Goal: Information Seeking & Learning: Learn about a topic

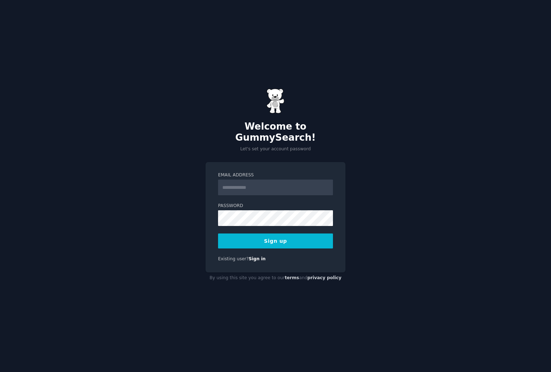
click at [255, 179] on input "Email Address" at bounding box center [275, 187] width 115 height 16
type input "**********"
click at [291, 238] on button "Sign up" at bounding box center [275, 240] width 115 height 15
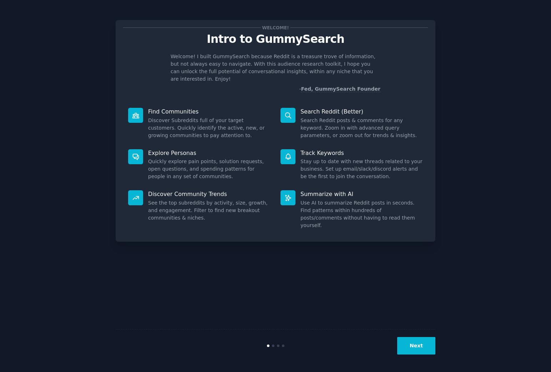
click at [408, 340] on button "Next" at bounding box center [416, 345] width 38 height 17
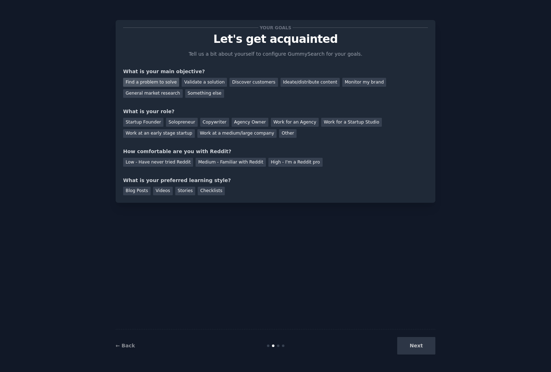
click at [162, 84] on div "Find a problem to solve" at bounding box center [151, 82] width 56 height 9
click at [253, 84] on div "Discover customers" at bounding box center [253, 82] width 48 height 9
click at [175, 83] on div "Find a problem to solve Validate a solution Discover customers Ideate/distribut…" at bounding box center [275, 86] width 305 height 22
click at [169, 83] on div "Find a problem to solve" at bounding box center [151, 82] width 56 height 9
click at [147, 122] on div "Startup Founder" at bounding box center [143, 122] width 40 height 9
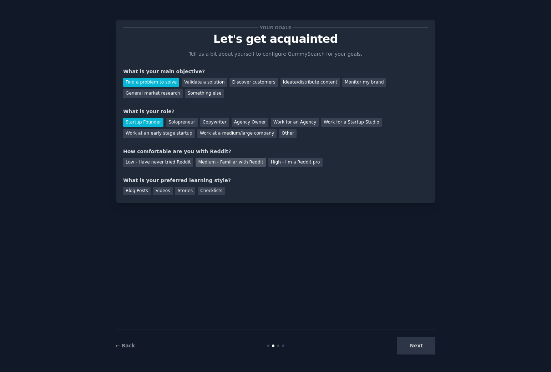
click at [216, 164] on div "Medium - Familiar with Reddit" at bounding box center [230, 162] width 70 height 9
click at [416, 340] on div "Next" at bounding box center [382, 345] width 107 height 17
click at [165, 192] on div "Videos" at bounding box center [163, 191] width 20 height 9
click at [426, 346] on button "Next" at bounding box center [416, 345] width 38 height 17
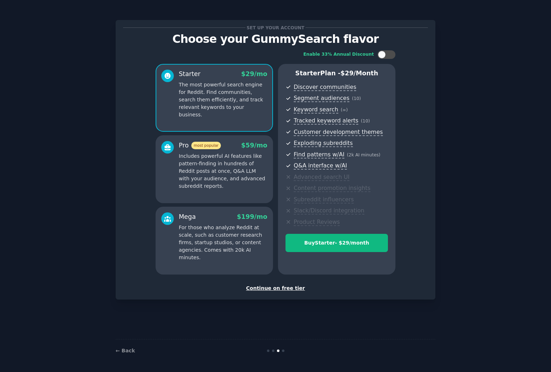
click at [282, 291] on div "Continue on free tier" at bounding box center [275, 287] width 305 height 7
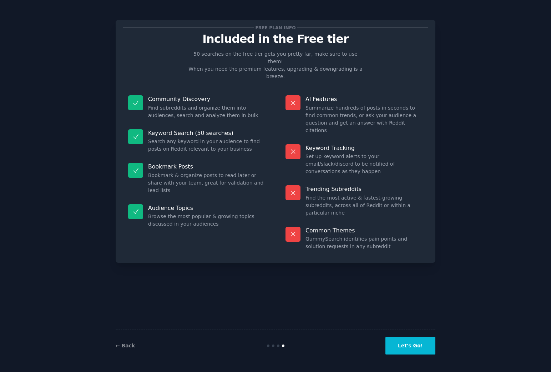
click at [416, 340] on button "Let's Go!" at bounding box center [410, 345] width 50 height 17
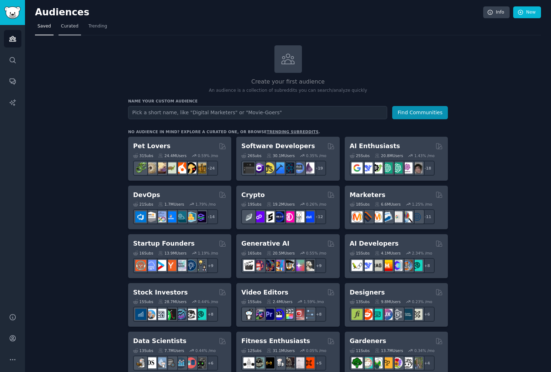
click at [65, 27] on span "Curated" at bounding box center [69, 26] width 17 height 6
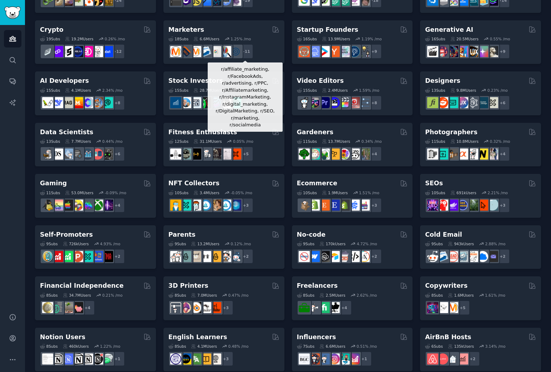
scroll to position [92, 0]
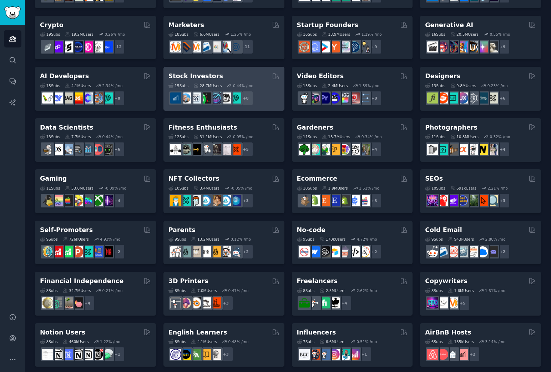
click at [184, 73] on h2 "Stock Investors" at bounding box center [195, 76] width 55 height 9
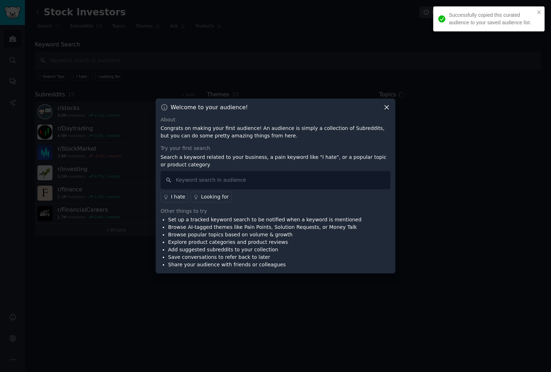
click at [389, 106] on icon at bounding box center [386, 106] width 7 height 7
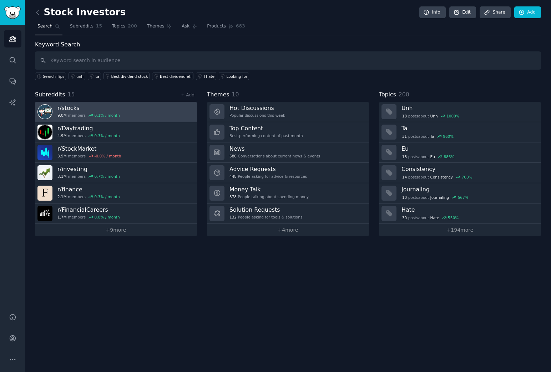
click at [156, 116] on link "r/ stocks 9.0M members 0.1 % / month" at bounding box center [116, 112] width 162 height 20
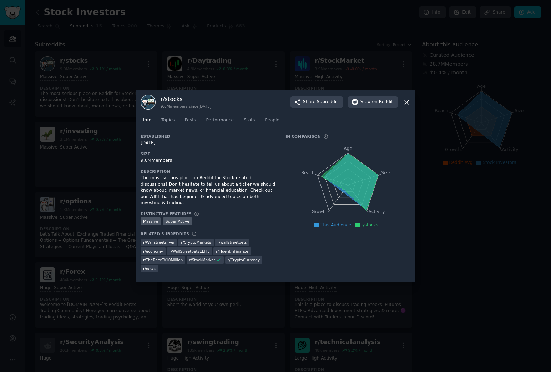
click at [104, 111] on div at bounding box center [275, 186] width 551 height 372
click at [175, 80] on div at bounding box center [275, 186] width 551 height 372
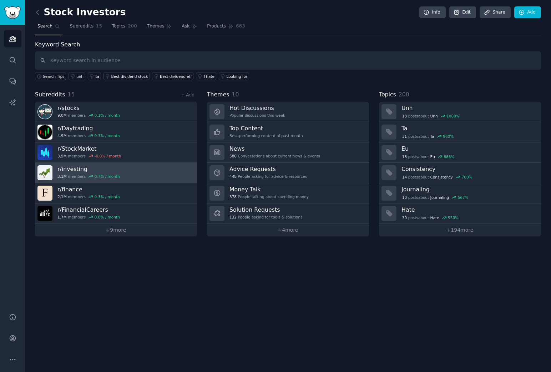
click at [91, 166] on h3 "r/ investing" at bounding box center [88, 168] width 62 height 7
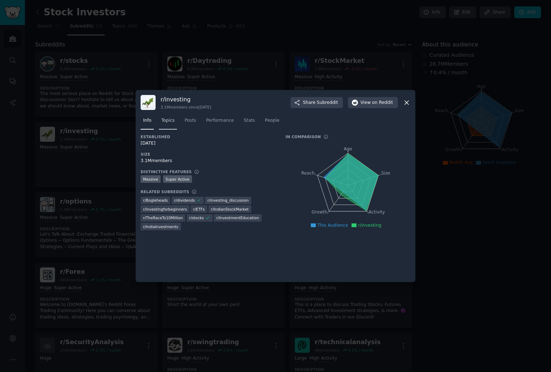
click at [170, 121] on span "Topics" at bounding box center [167, 120] width 13 height 6
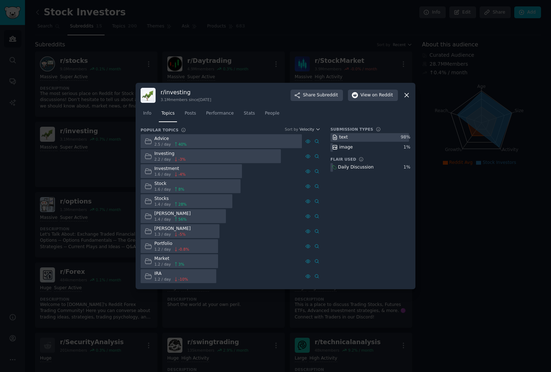
click at [150, 141] on icon at bounding box center [147, 140] width 7 height 7
click at [209, 140] on div at bounding box center [221, 141] width 161 height 14
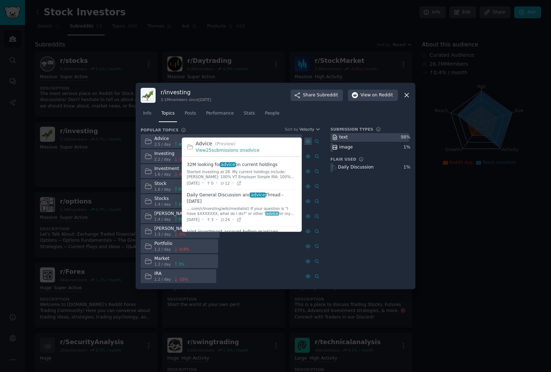
click at [309, 141] on icon at bounding box center [307, 141] width 5 height 5
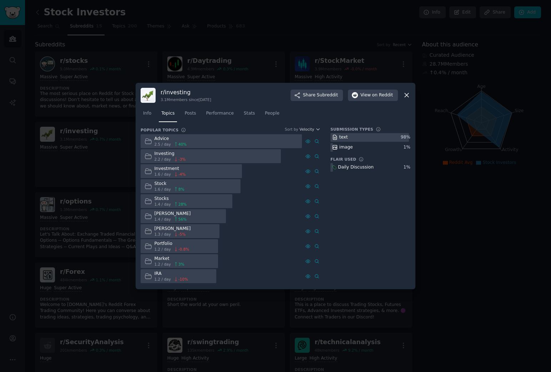
click at [216, 134] on div at bounding box center [221, 141] width 161 height 14
click at [195, 115] on span "Posts" at bounding box center [189, 113] width 11 height 6
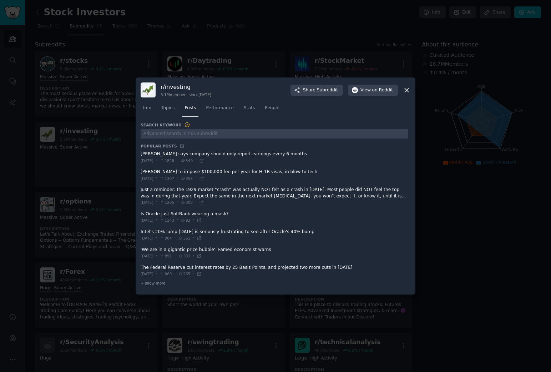
click at [118, 170] on div at bounding box center [275, 186] width 551 height 372
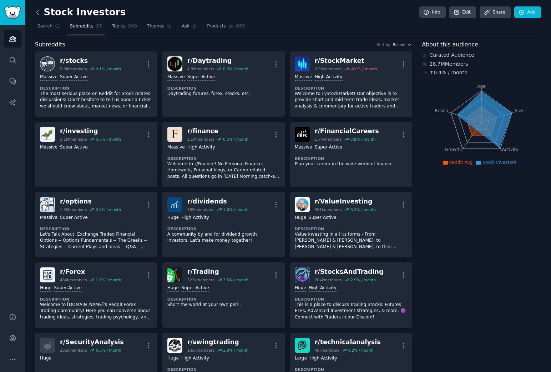
click at [39, 11] on icon at bounding box center [37, 12] width 7 height 7
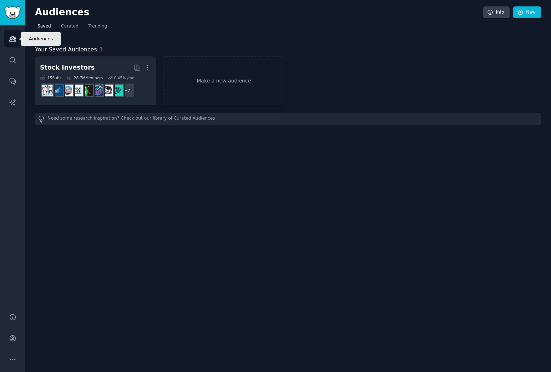
click at [9, 39] on icon "Sidebar" at bounding box center [12, 38] width 7 height 7
click at [70, 27] on span "Curated" at bounding box center [69, 26] width 17 height 6
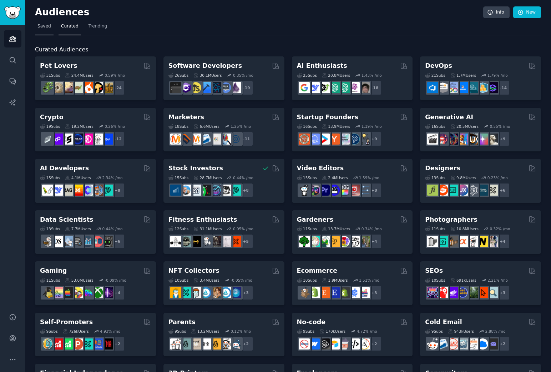
click at [46, 25] on span "Saved" at bounding box center [44, 26] width 14 height 6
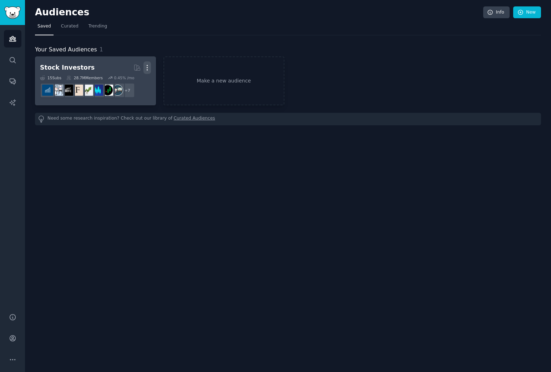
click at [146, 67] on icon "button" at bounding box center [146, 67] width 7 height 7
click at [135, 81] on p "Delete" at bounding box center [127, 82] width 16 height 7
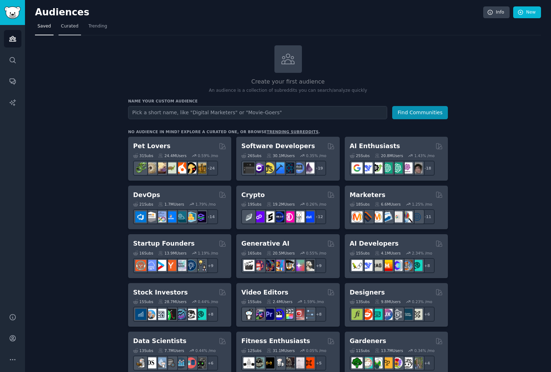
click at [76, 27] on span "Curated" at bounding box center [69, 26] width 17 height 6
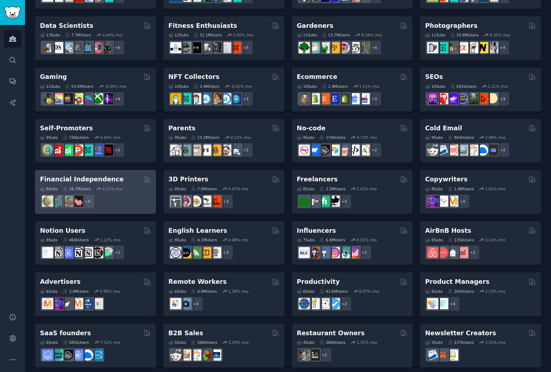
scroll to position [199, 0]
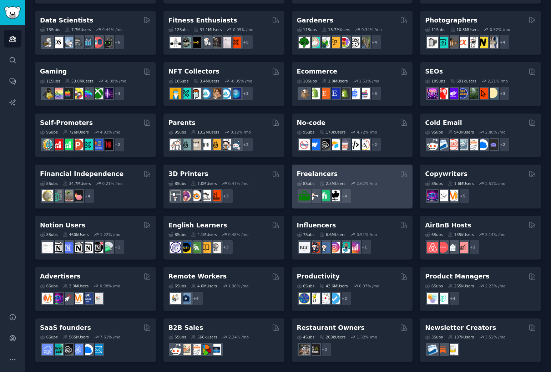
click at [352, 174] on div "Freelancers" at bounding box center [352, 173] width 111 height 9
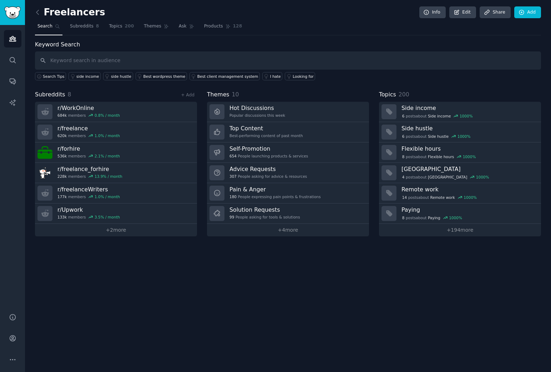
click at [353, 81] on div "Keyword Search Search Tips side income side hustle Best wordpress theme Best cl…" at bounding box center [288, 138] width 506 height 196
click at [82, 31] on link "Subreddits 8" at bounding box center [84, 28] width 34 height 15
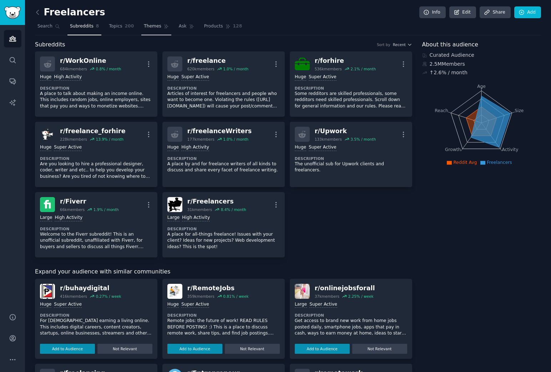
click at [148, 24] on span "Themes" at bounding box center [152, 26] width 17 height 6
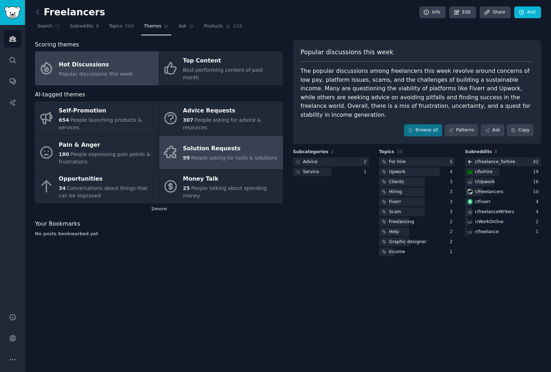
click at [204, 155] on span "People asking for tools & solutions" at bounding box center [234, 158] width 86 height 6
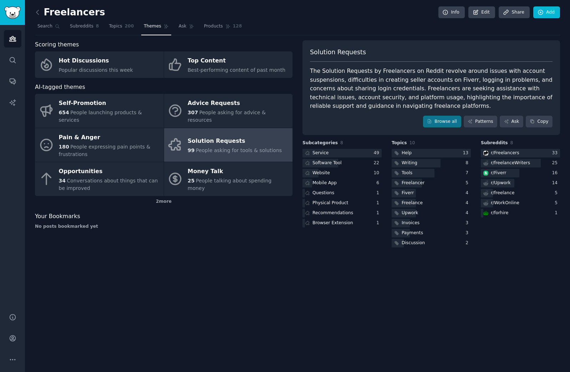
click at [253, 137] on div "Solution Requests" at bounding box center [235, 141] width 94 height 11
click at [442, 121] on link "Browse all" at bounding box center [442, 122] width 38 height 12
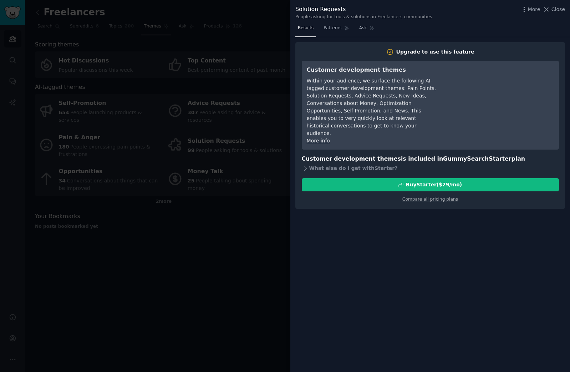
click at [234, 209] on div at bounding box center [285, 186] width 570 height 372
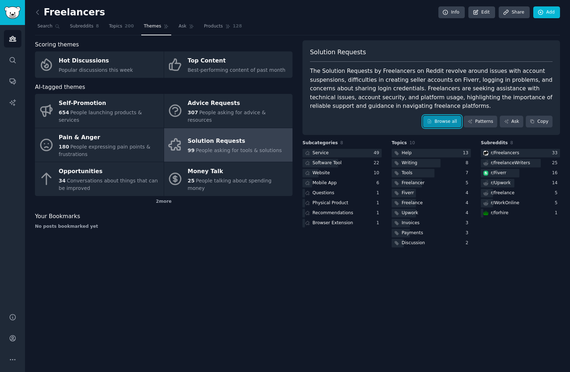
click at [429, 120] on icon at bounding box center [429, 121] width 5 height 5
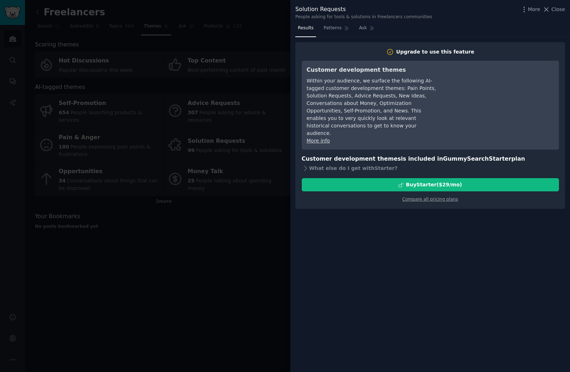
click at [245, 238] on div at bounding box center [285, 186] width 570 height 372
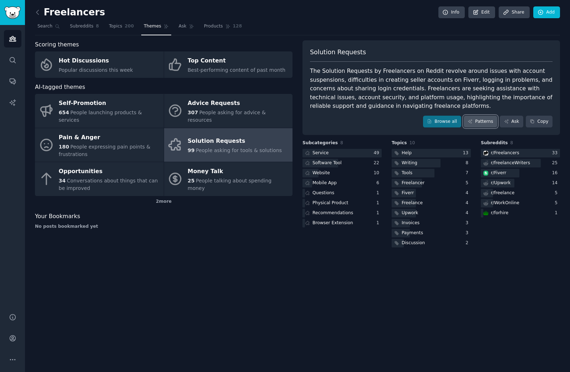
click at [480, 124] on link "Patterns" at bounding box center [481, 122] width 34 height 12
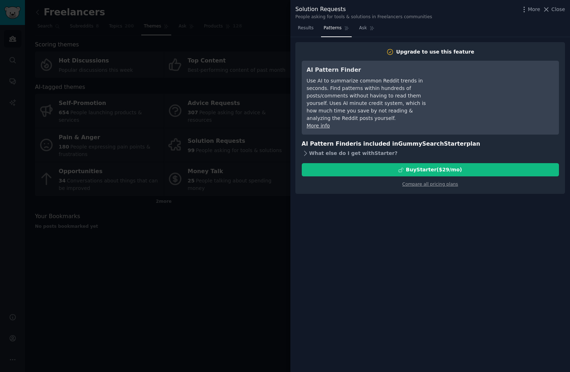
click at [304, 149] on icon at bounding box center [305, 152] width 7 height 7
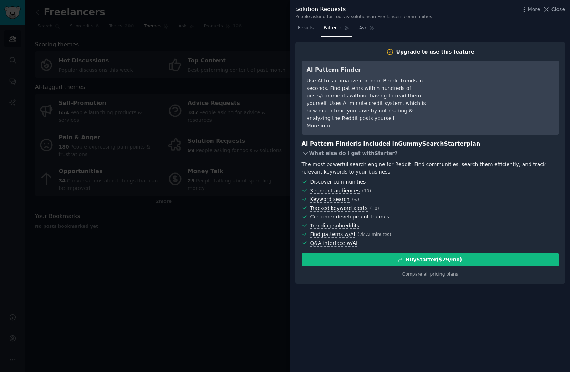
click at [304, 149] on icon at bounding box center [305, 152] width 7 height 7
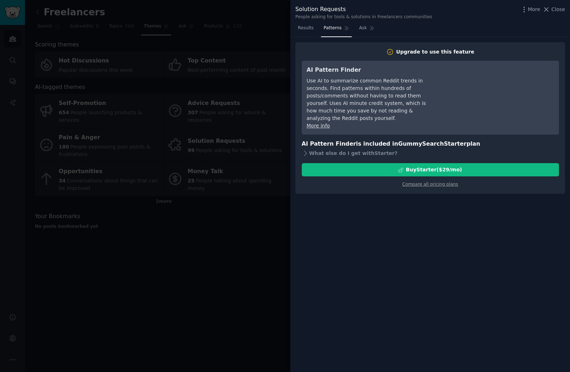
click at [261, 219] on div at bounding box center [285, 186] width 570 height 372
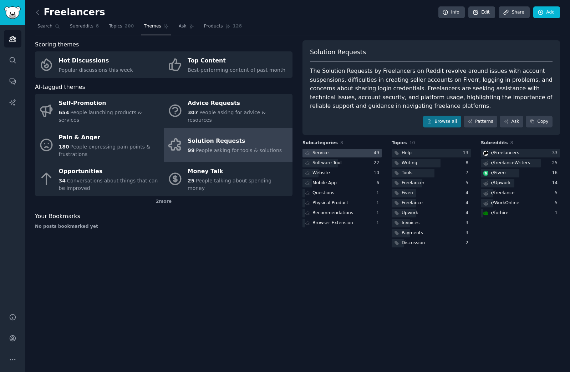
click at [361, 155] on div at bounding box center [341, 153] width 79 height 9
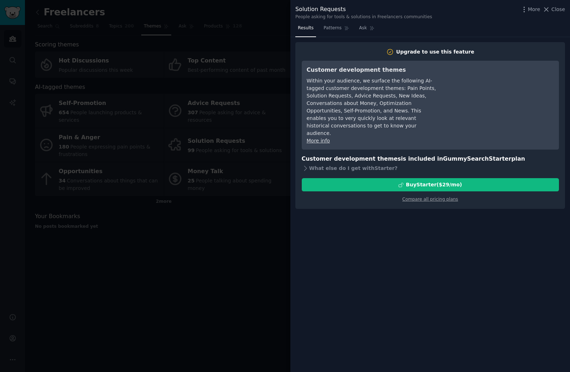
click at [369, 108] on div "Within your audience, we surface the following AI-tagged customer development t…" at bounding box center [372, 107] width 130 height 60
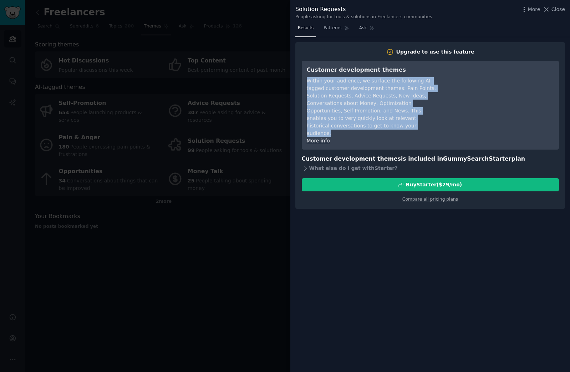
click at [369, 108] on div "Within your audience, we surface the following AI-tagged customer development t…" at bounding box center [372, 107] width 130 height 60
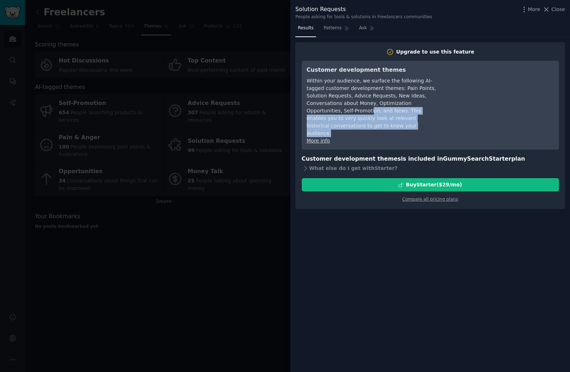
click at [371, 112] on div "Within your audience, we surface the following AI-tagged customer development t…" at bounding box center [372, 107] width 130 height 60
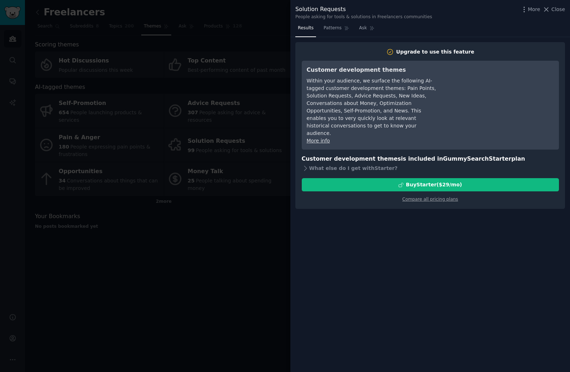
click at [385, 137] on div "More info" at bounding box center [372, 140] width 130 height 7
click at [337, 29] on span "Patterns" at bounding box center [333, 28] width 18 height 6
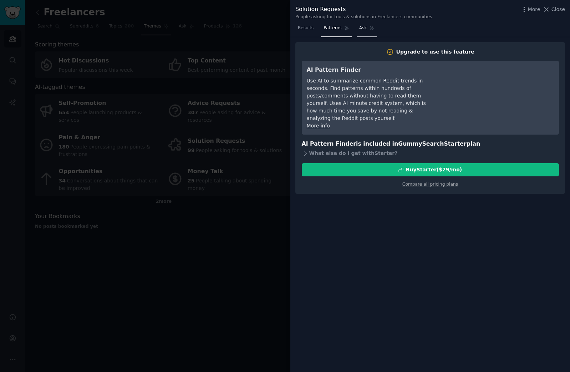
click at [370, 30] on icon at bounding box center [372, 28] width 5 height 5
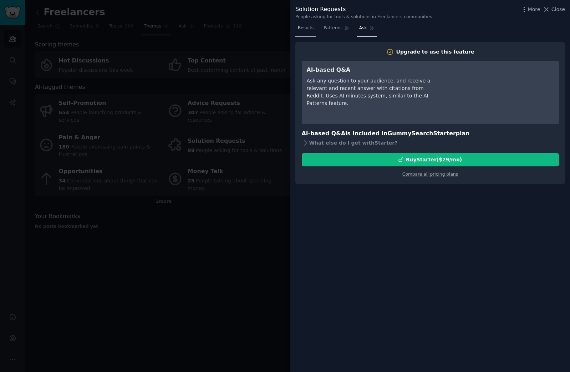
click at [310, 29] on span "Results" at bounding box center [306, 28] width 16 height 6
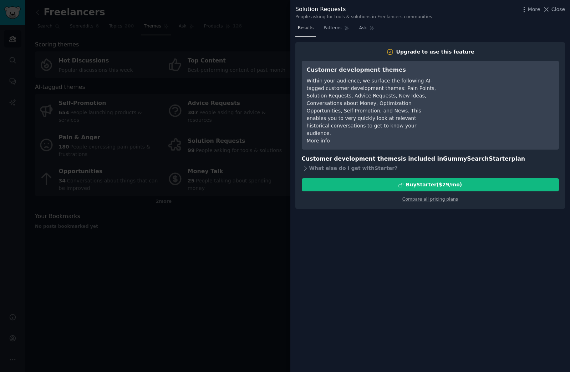
click at [229, 193] on div at bounding box center [285, 186] width 570 height 372
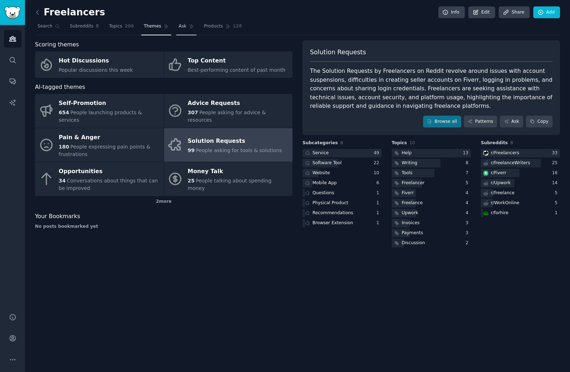
click at [185, 30] on link "Ask" at bounding box center [186, 28] width 20 height 15
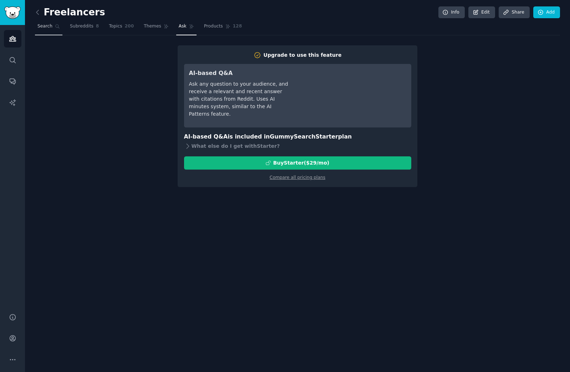
click at [48, 29] on link "Search" at bounding box center [48, 28] width 27 height 15
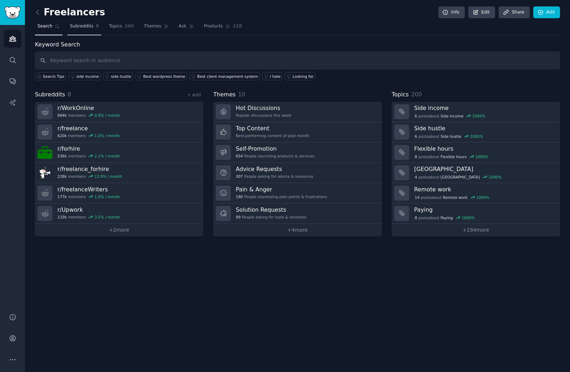
click at [77, 28] on span "Subreddits" at bounding box center [82, 26] width 24 height 6
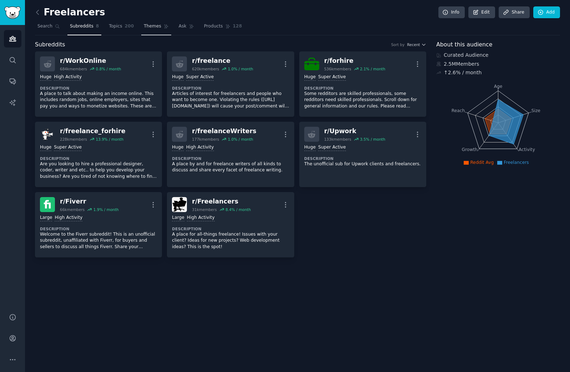
drag, startPoint x: 115, startPoint y: 28, endPoint x: 166, endPoint y: 32, distance: 51.5
click at [115, 28] on span "Topics" at bounding box center [115, 26] width 13 height 6
click at [115, 27] on span "Topics" at bounding box center [115, 26] width 13 height 6
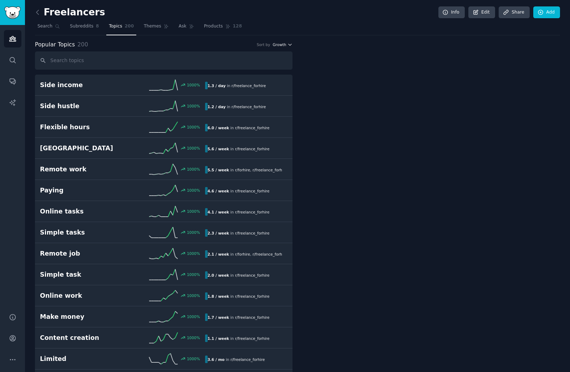
click at [290, 46] on icon "button" at bounding box center [289, 44] width 5 height 5
click at [251, 68] on p "Velocity" at bounding box center [244, 71] width 17 height 6
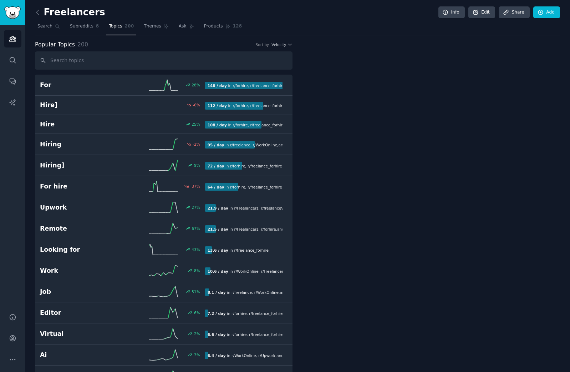
drag, startPoint x: 327, startPoint y: 74, endPoint x: 318, endPoint y: 74, distance: 8.9
drag, startPoint x: 314, startPoint y: 74, endPoint x: 311, endPoint y: 76, distance: 3.8
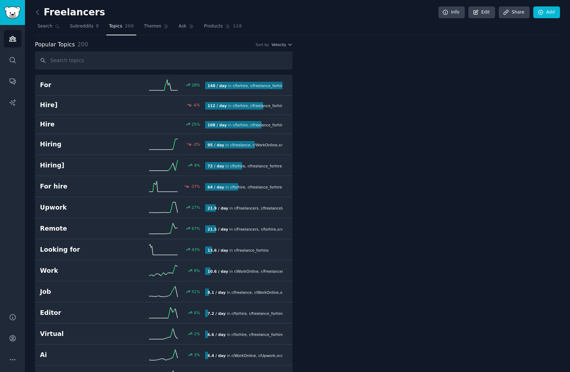
click at [287, 45] on icon "button" at bounding box center [289, 44] width 5 height 5
click at [277, 56] on div "Growth" at bounding box center [257, 58] width 66 height 12
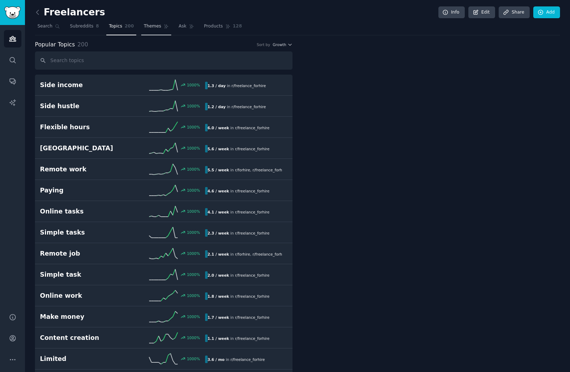
click at [153, 26] on span "Themes" at bounding box center [152, 26] width 17 height 6
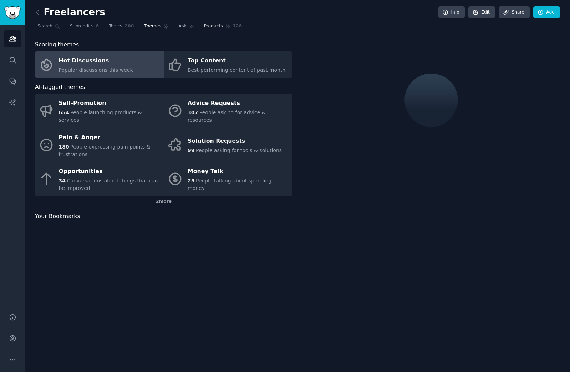
click at [215, 30] on link "Products 128" at bounding box center [223, 28] width 43 height 15
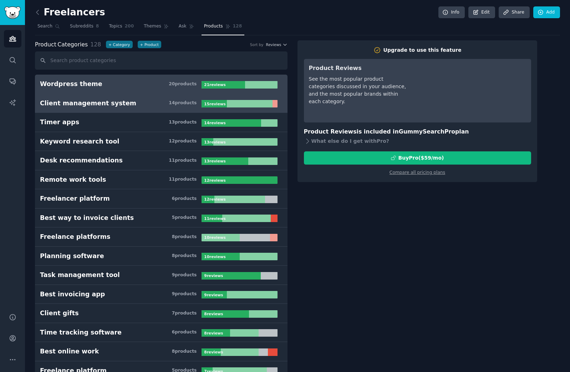
click at [136, 98] on link "Client management system 14 product s 15 review s" at bounding box center [161, 103] width 253 height 19
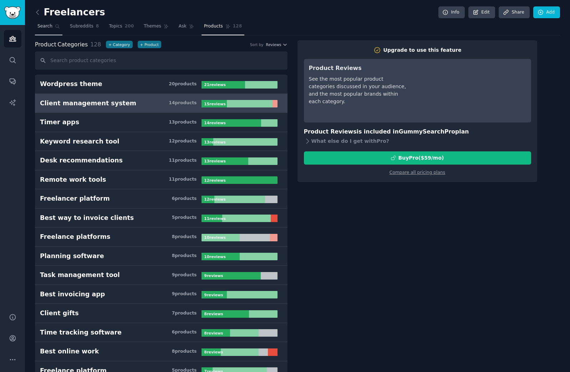
click at [46, 24] on span "Search" at bounding box center [44, 26] width 15 height 6
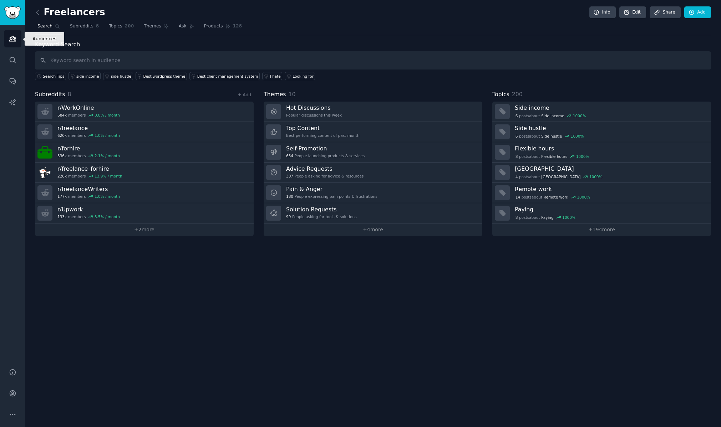
click at [18, 40] on link "Audiences" at bounding box center [12, 38] width 17 height 17
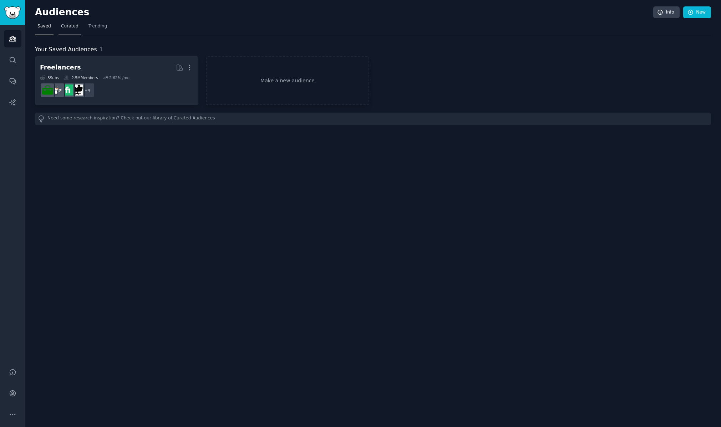
click at [70, 23] on span "Curated" at bounding box center [69, 26] width 17 height 6
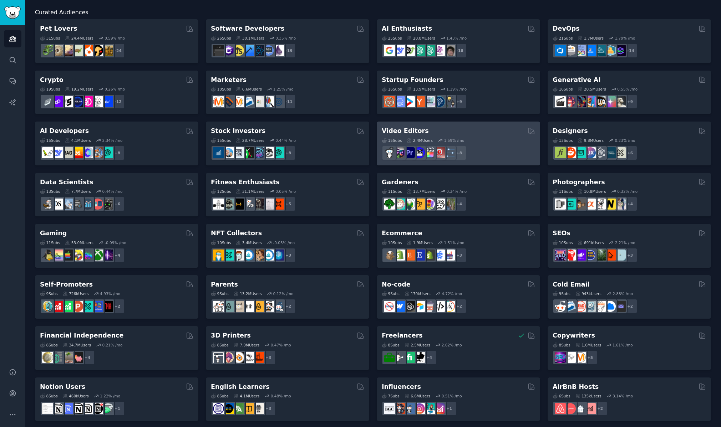
scroll to position [41, 0]
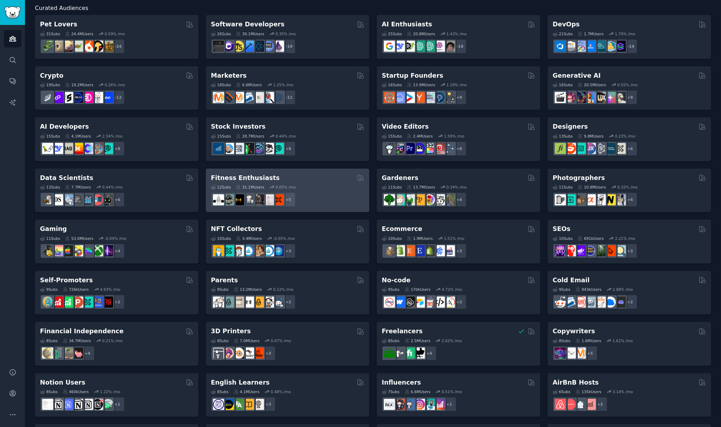
click at [343, 187] on div "12 Sub s 31.1M Users 0.05 % /mo" at bounding box center [287, 187] width 153 height 5
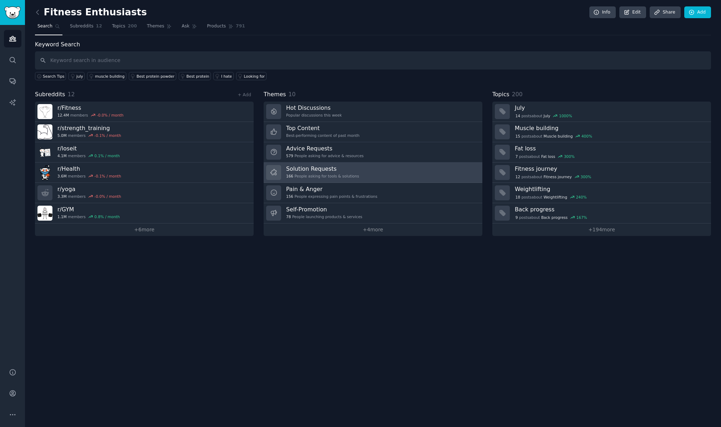
click at [362, 170] on link "Solution Requests 166 People asking for tools & solutions" at bounding box center [373, 173] width 219 height 20
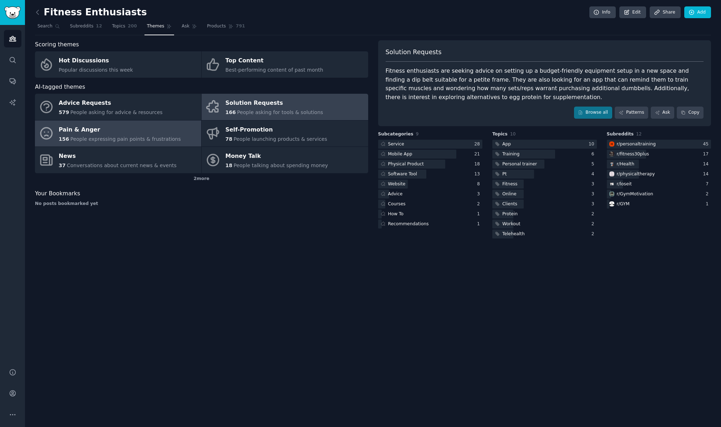
click at [160, 136] on span "People expressing pain points & frustrations" at bounding box center [125, 139] width 111 height 6
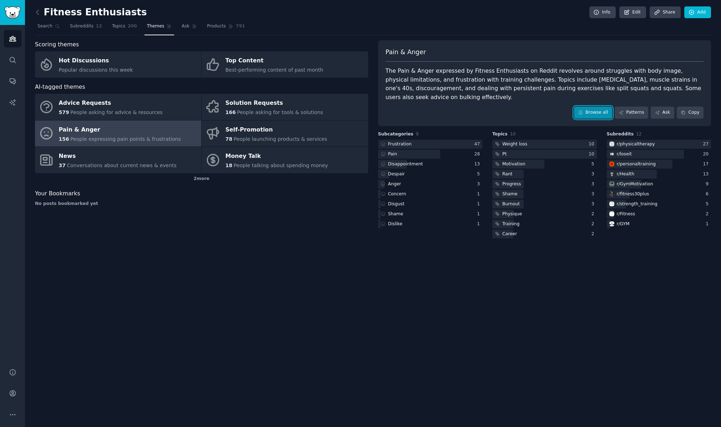
click at [550, 112] on link "Browse all" at bounding box center [593, 113] width 38 height 12
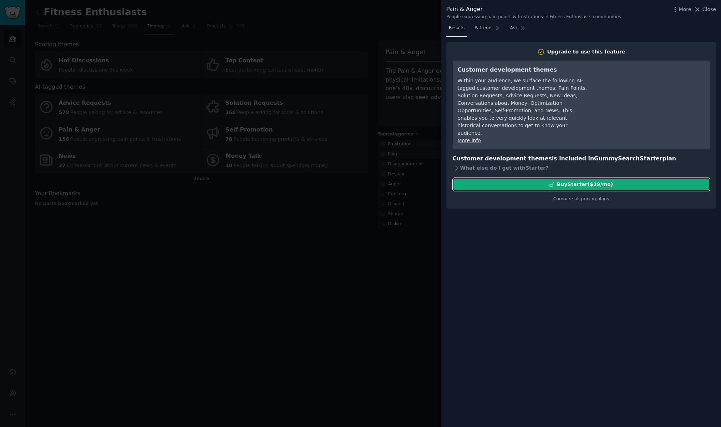
click at [539, 181] on div "Buy Starter ($ 29 /mo )" at bounding box center [581, 184] width 256 height 7
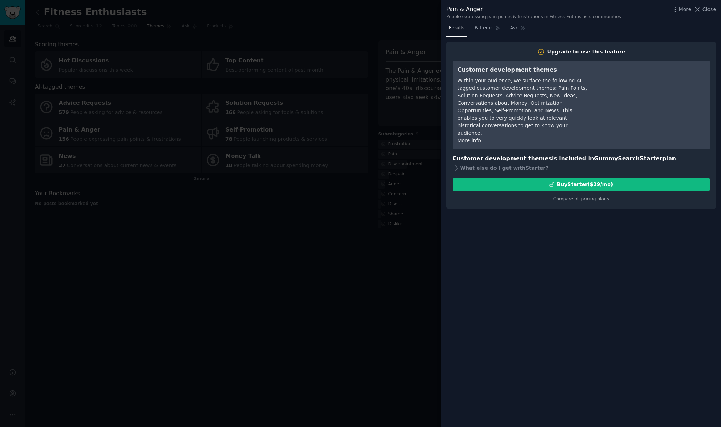
click at [232, 86] on div at bounding box center [360, 213] width 721 height 427
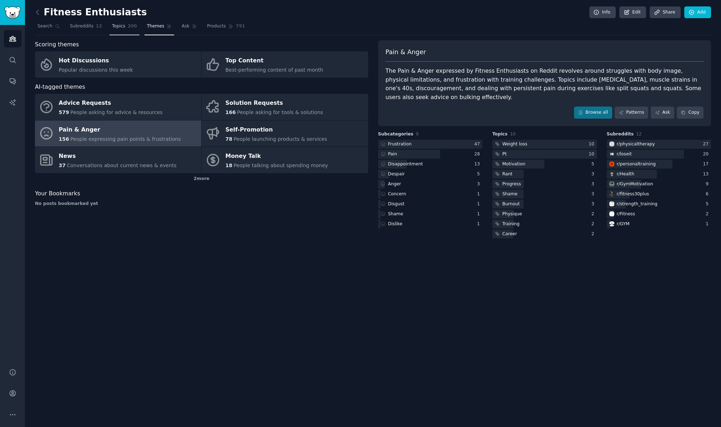
click at [128, 28] on span "200" at bounding box center [132, 26] width 9 height 6
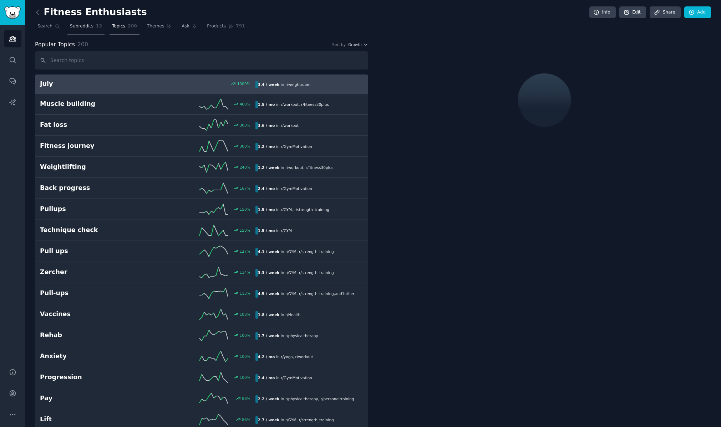
click at [81, 29] on span "Subreddits" at bounding box center [82, 26] width 24 height 6
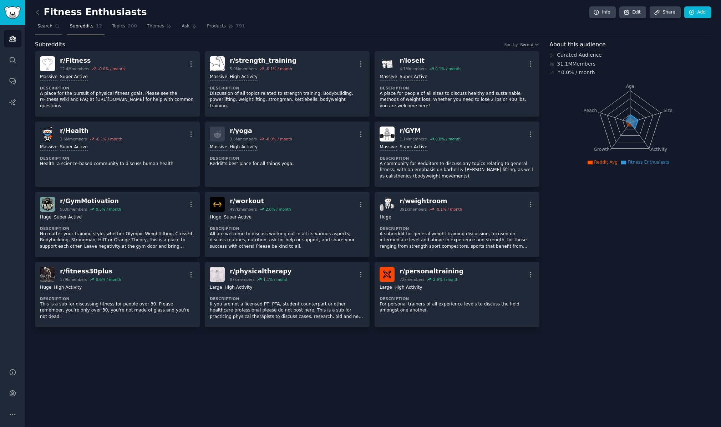
click at [46, 26] on span "Search" at bounding box center [44, 26] width 15 height 6
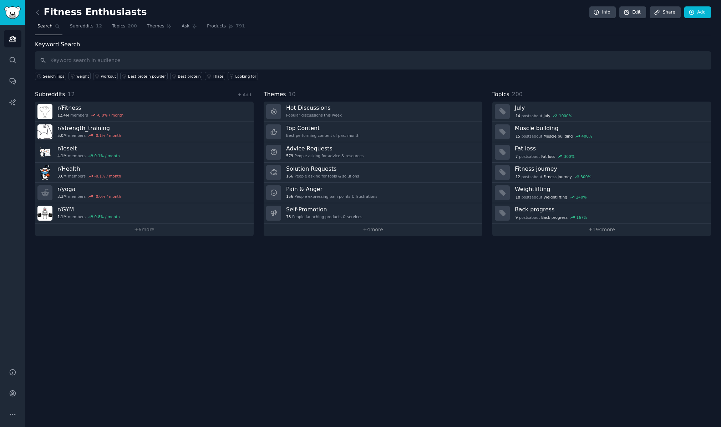
click at [52, 29] on link "Search" at bounding box center [48, 28] width 27 height 15
click at [38, 16] on link at bounding box center [39, 12] width 9 height 11
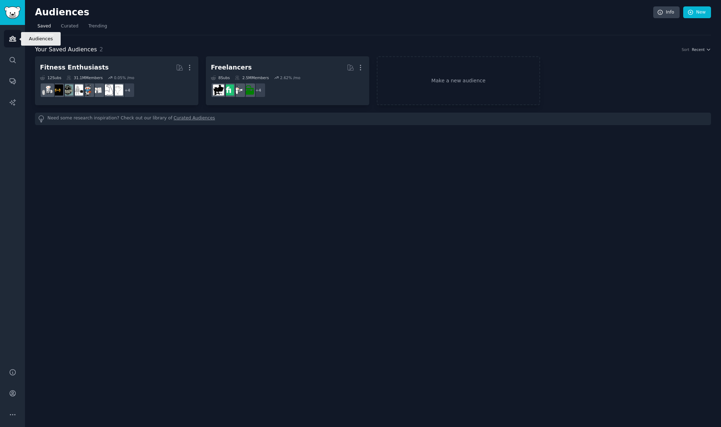
click at [11, 43] on link "Audiences" at bounding box center [12, 38] width 17 height 17
click at [76, 25] on span "Curated" at bounding box center [69, 26] width 17 height 6
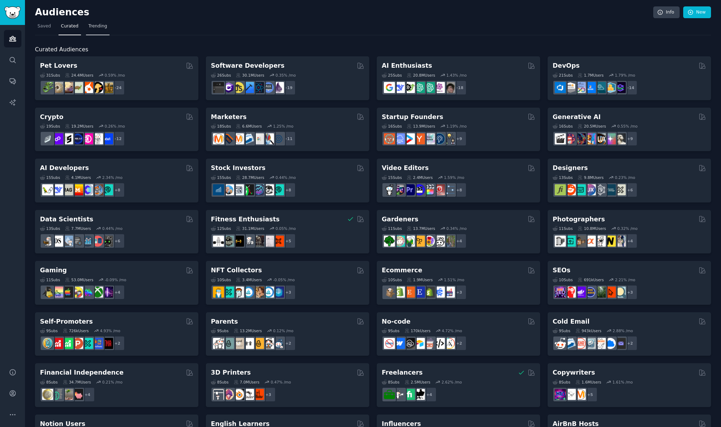
click at [101, 28] on span "Trending" at bounding box center [97, 26] width 19 height 6
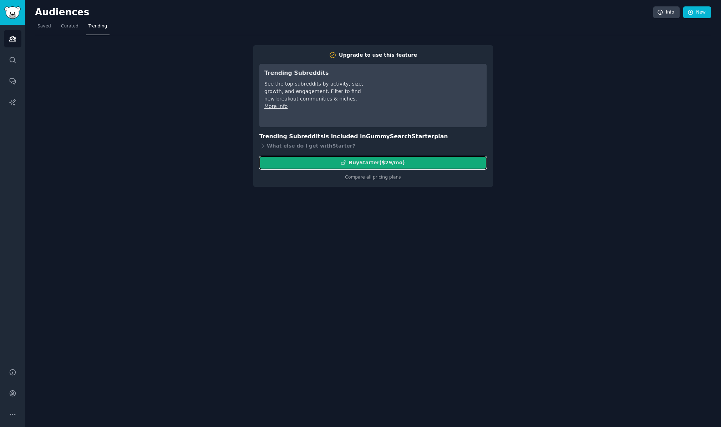
click at [382, 164] on div "Buy Starter ($ 29 /mo )" at bounding box center [376, 162] width 56 height 7
